Goal: Submit feedback/report problem

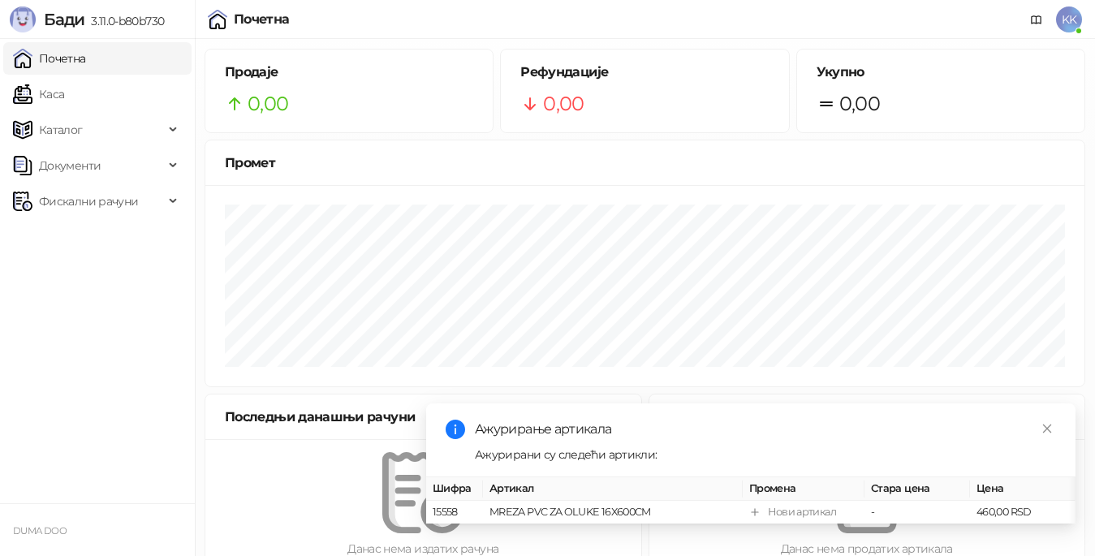
click at [67, 385] on ul "Почетна Каса Каталог Документи Фискални рачуни" at bounding box center [97, 271] width 195 height 464
drag, startPoint x: 34, startPoint y: 1, endPoint x: 50, endPoint y: 389, distance: 388.4
click at [50, 389] on ul "Почетна Каса Каталог Документи Фискални рачуни" at bounding box center [97, 271] width 195 height 464
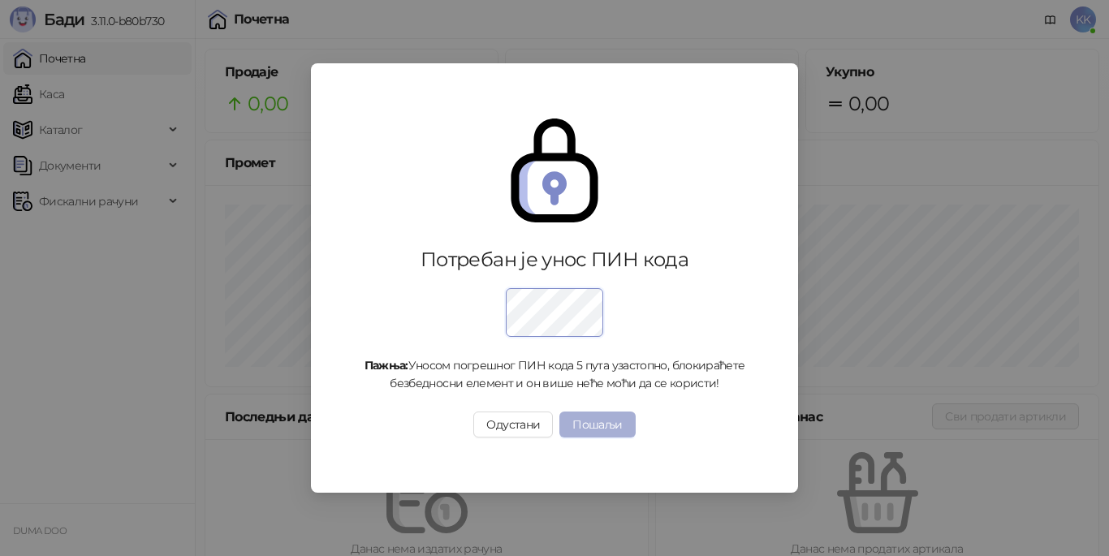
click at [592, 428] on button "Пошаљи" at bounding box center [596, 425] width 75 height 26
